Goal: Task Accomplishment & Management: Manage account settings

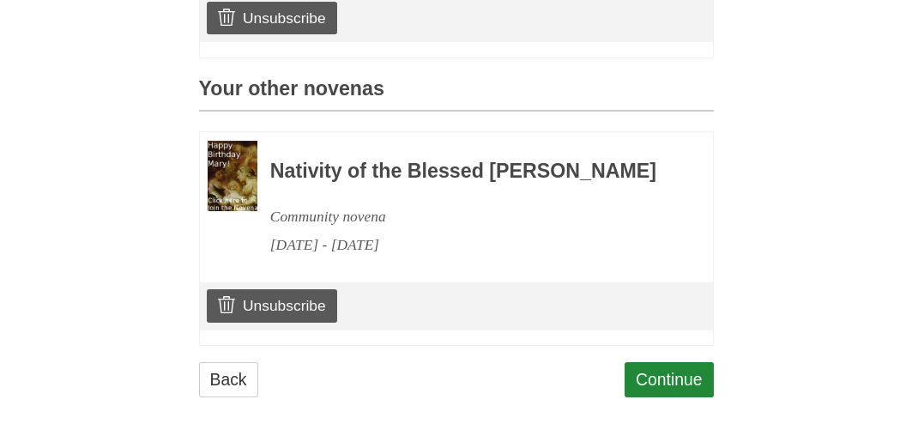
scroll to position [712, 0]
click at [257, 322] on link "Unsubscribe" at bounding box center [272, 305] width 130 height 33
click at [265, 322] on link "Unsubscribe" at bounding box center [272, 305] width 130 height 33
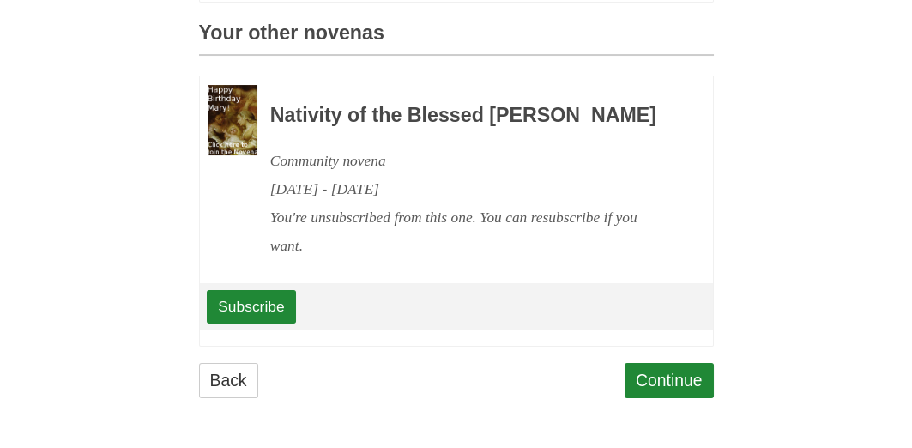
scroll to position [794, 0]
click at [213, 381] on link "Back" at bounding box center [228, 380] width 59 height 35
